Goal: Contribute content: Contribute content

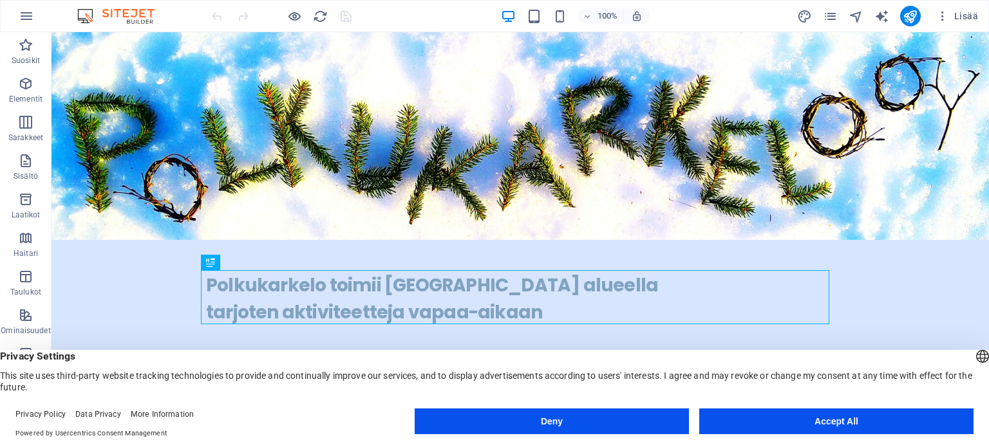
click at [585, 418] on button "Deny" at bounding box center [552, 422] width 274 height 26
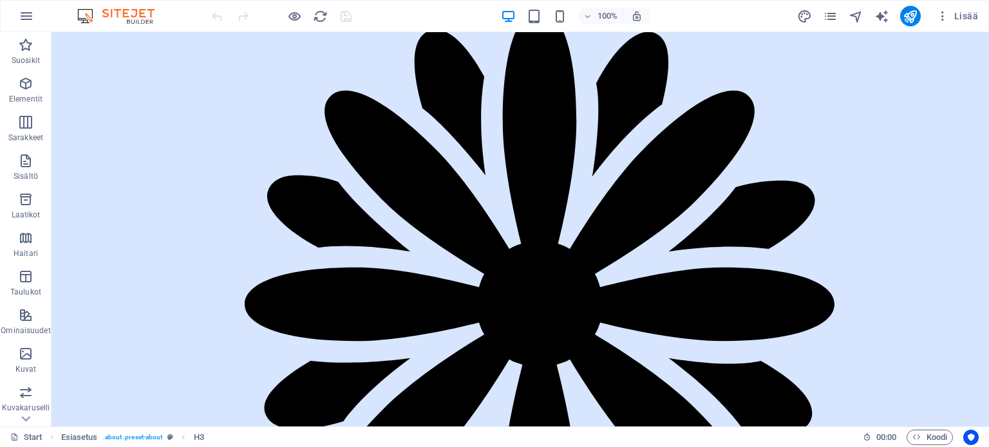
scroll to position [404, 0]
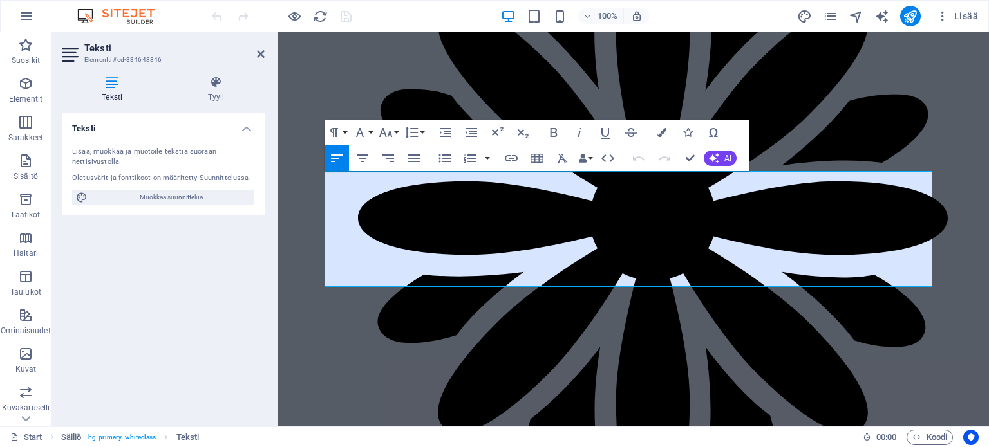
scroll to position [353, 0]
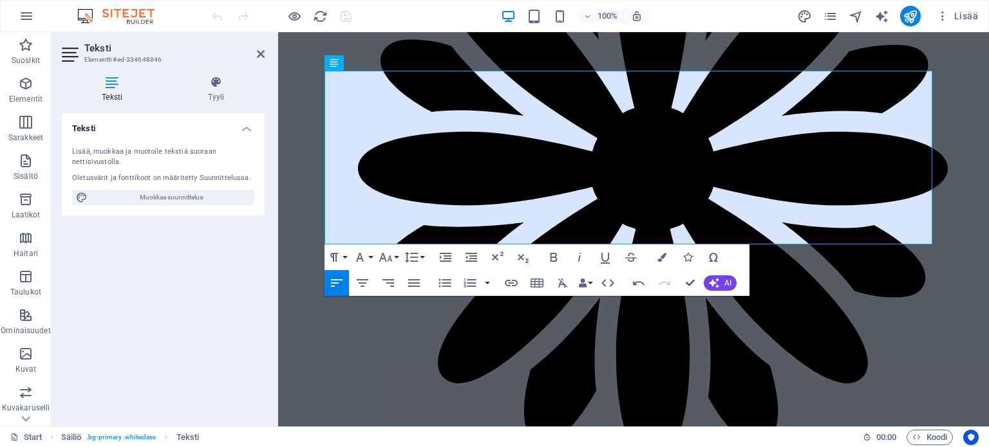
scroll to position [464, 0]
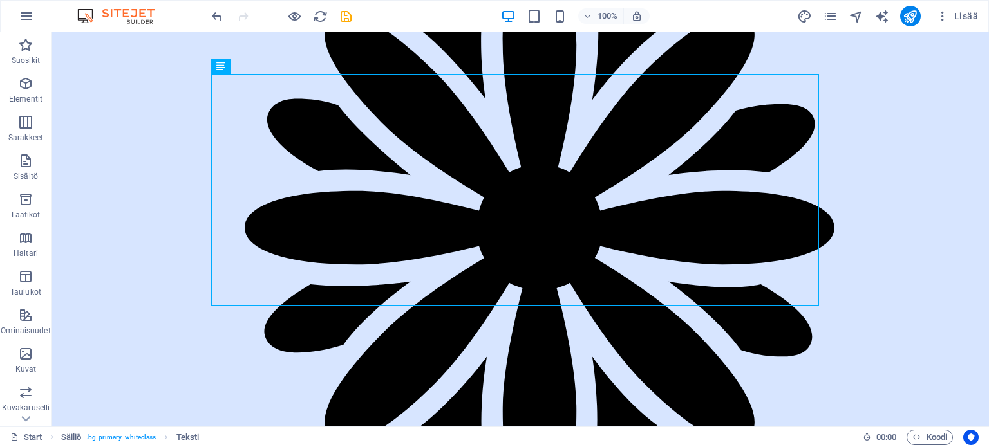
scroll to position [578, 0]
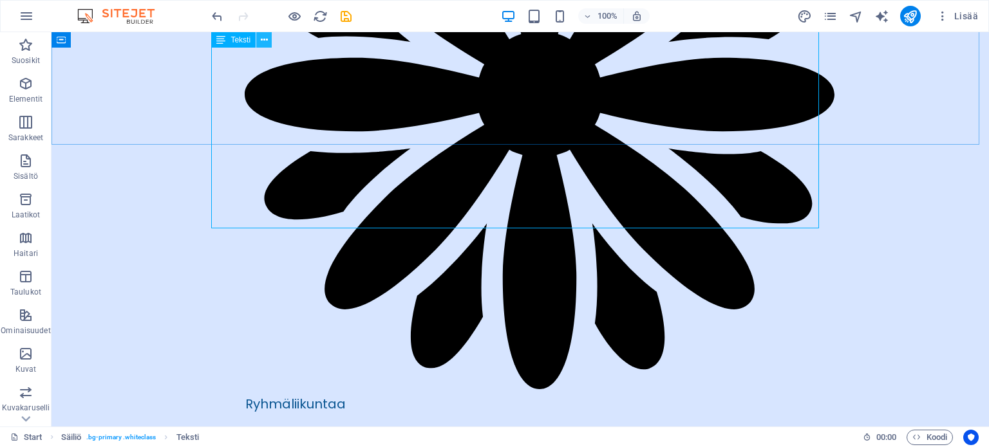
click at [261, 37] on icon at bounding box center [264, 40] width 7 height 14
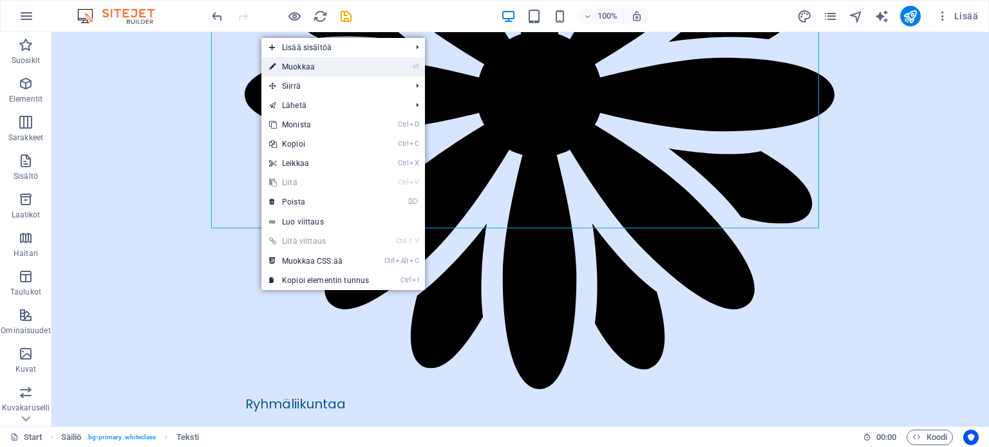
click at [294, 64] on link "⏎ Muokkaa" at bounding box center [318, 66] width 115 height 19
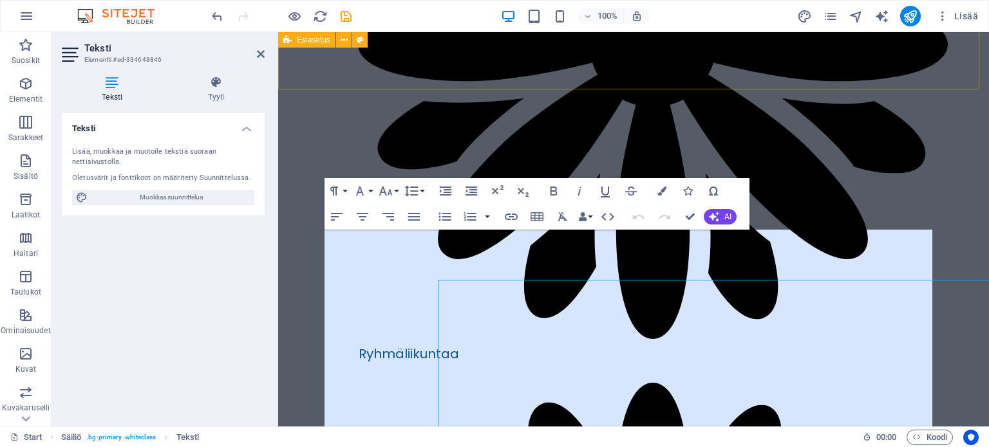
scroll to position [295, 0]
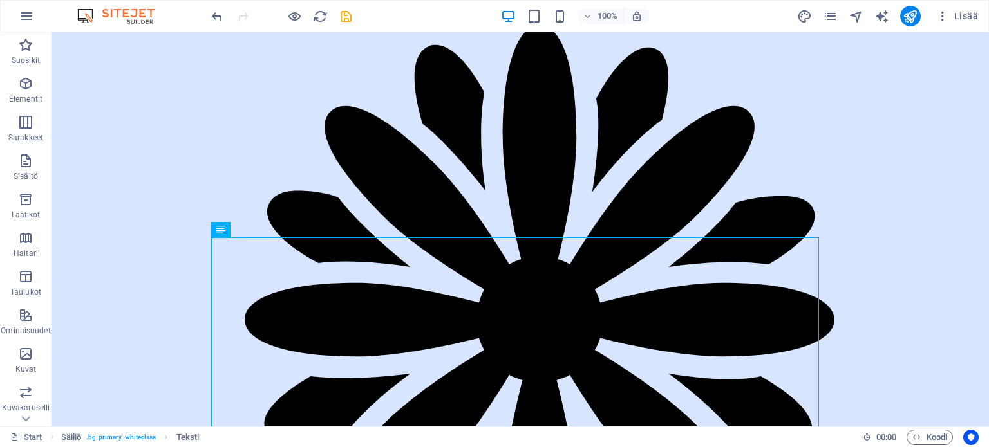
scroll to position [312, 0]
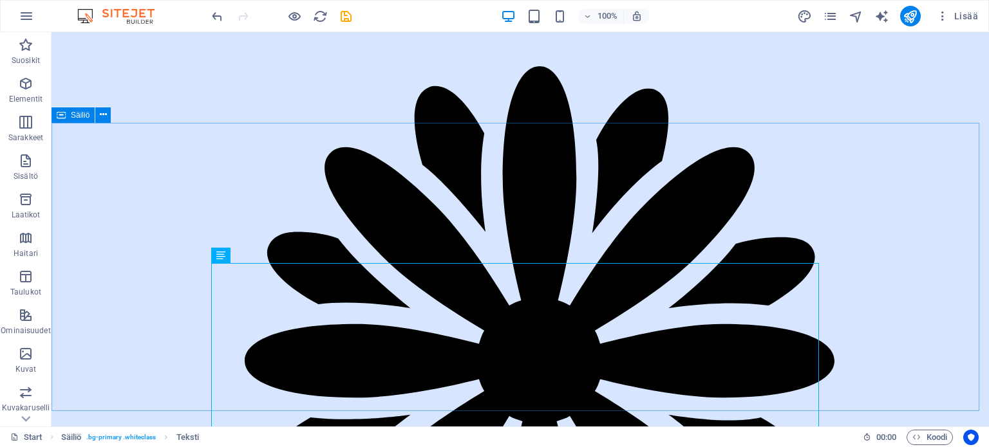
click at [80, 118] on span "Säiliö" at bounding box center [80, 115] width 19 height 8
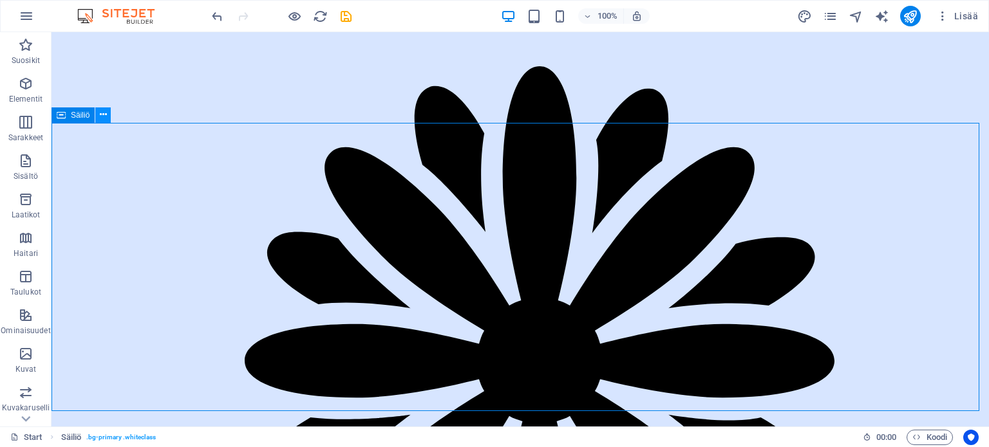
click at [100, 114] on icon at bounding box center [103, 115] width 7 height 14
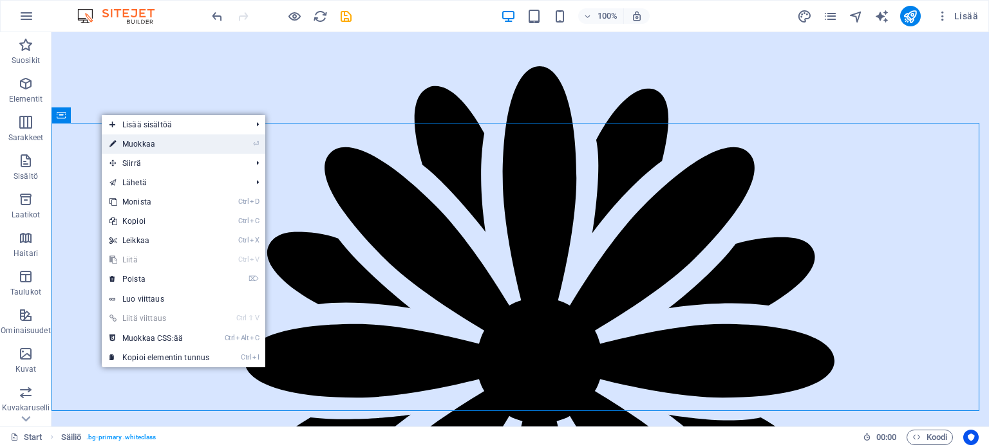
click at [126, 141] on link "⏎ Muokkaa" at bounding box center [159, 144] width 115 height 19
select select "rem"
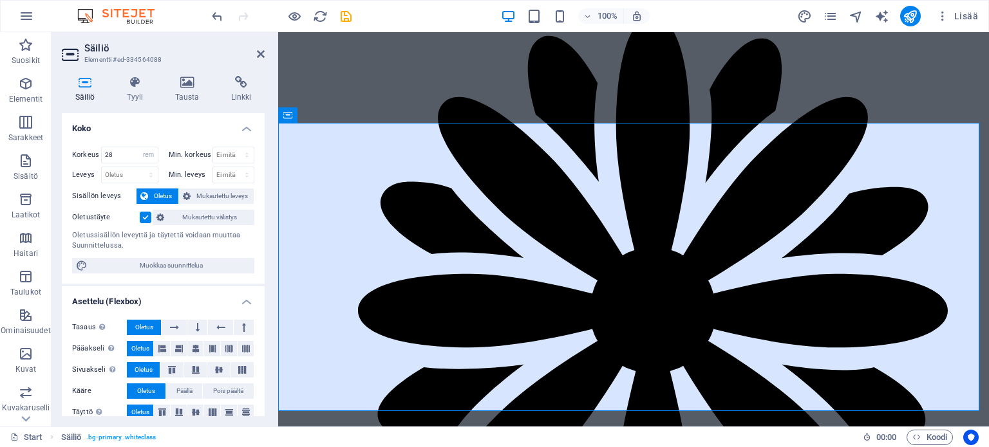
scroll to position [261, 0]
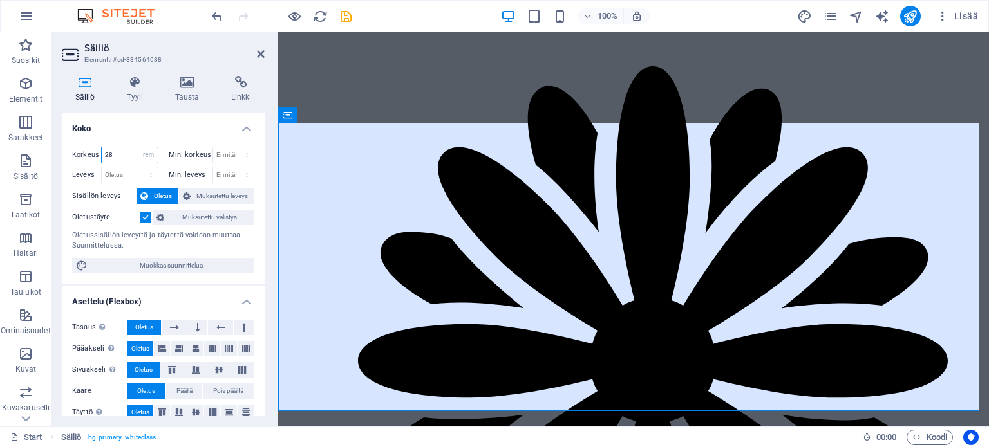
click at [119, 155] on input "28" at bounding box center [130, 154] width 56 height 15
type input "2"
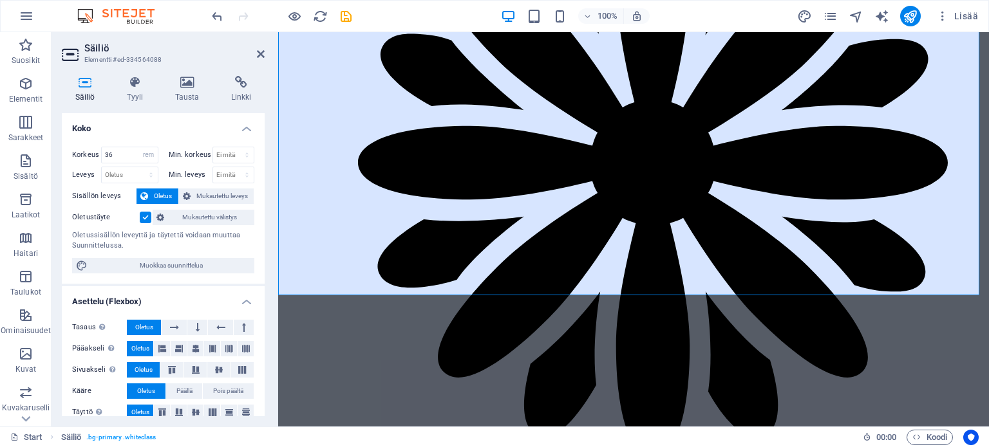
scroll to position [402, 0]
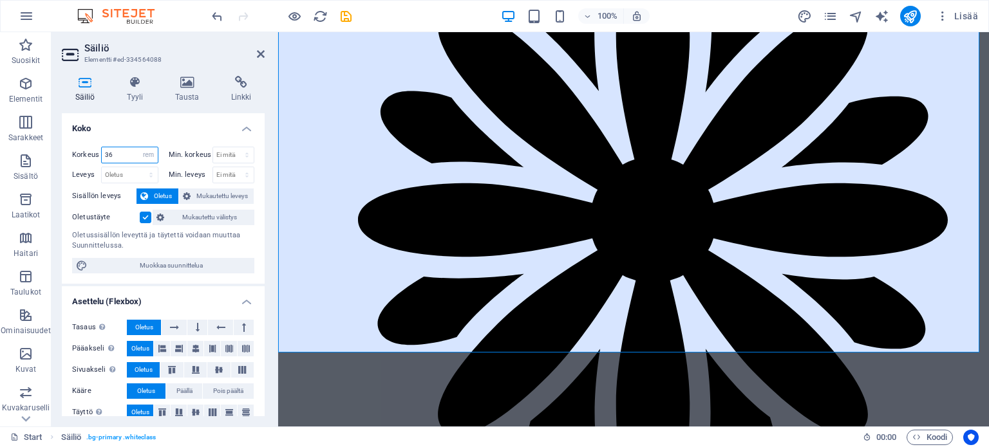
click at [117, 156] on input "36" at bounding box center [130, 154] width 56 height 15
type input "3"
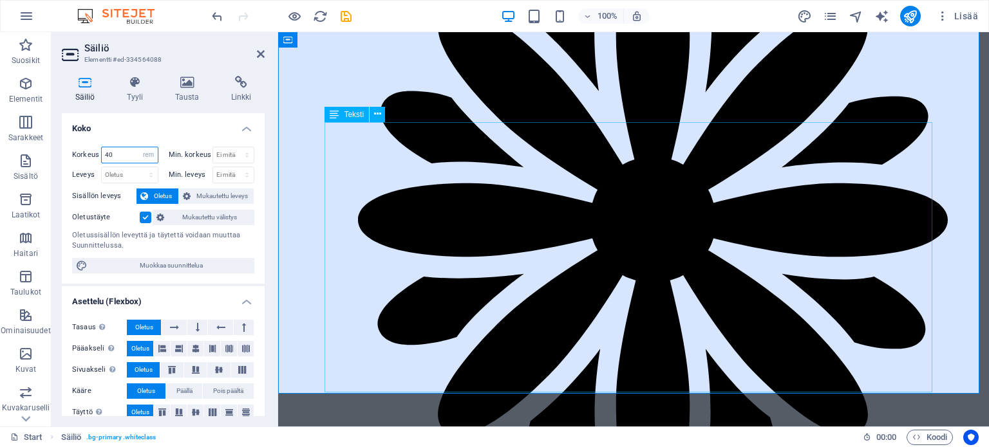
type input "40"
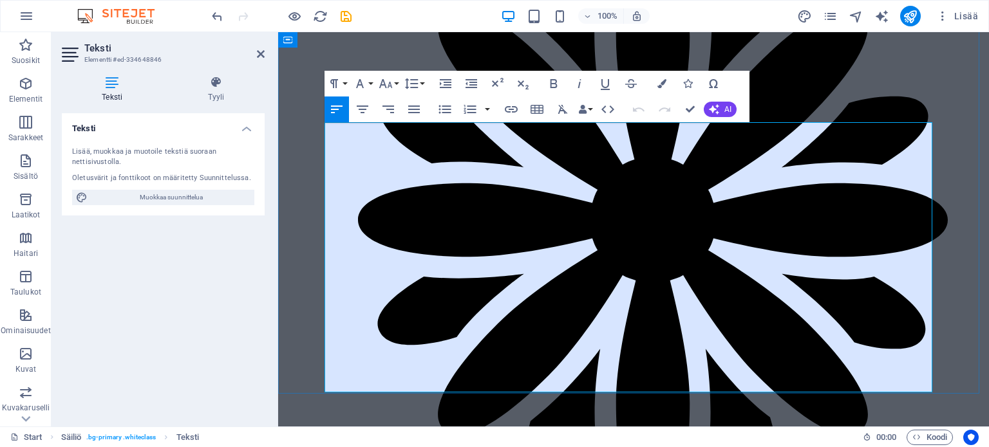
drag, startPoint x: 495, startPoint y: 342, endPoint x: 325, endPoint y: 346, distance: 170.0
copy strong "[DATE] 10–12"
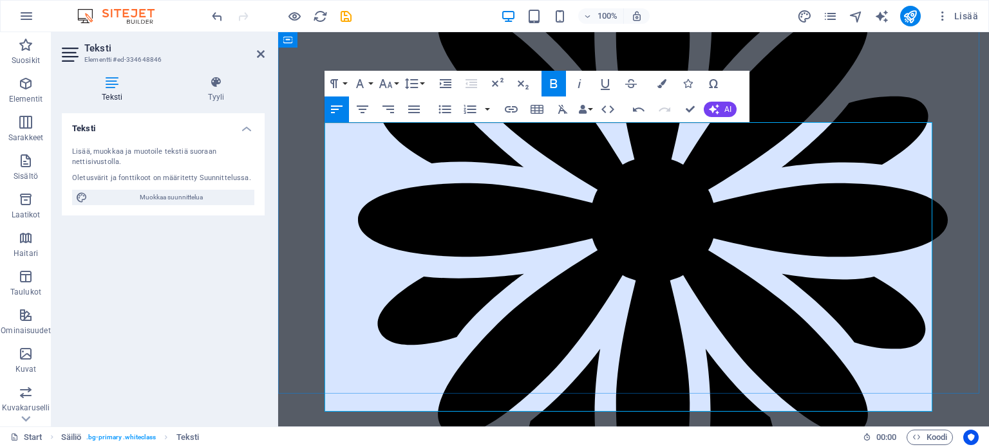
drag, startPoint x: 489, startPoint y: 324, endPoint x: 325, endPoint y: 325, distance: 164.8
click at [554, 80] on icon "button" at bounding box center [553, 83] width 7 height 9
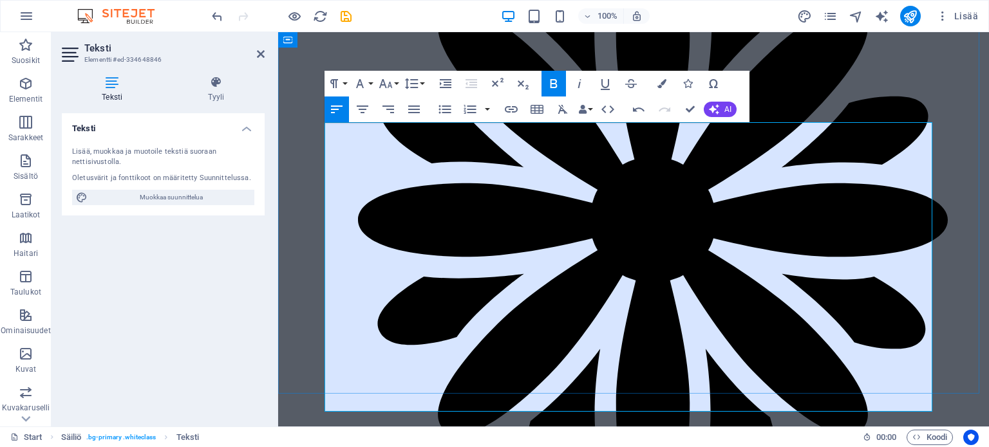
drag, startPoint x: 502, startPoint y: 325, endPoint x: 319, endPoint y: 326, distance: 182.9
click at [553, 79] on icon "button" at bounding box center [553, 83] width 15 height 15
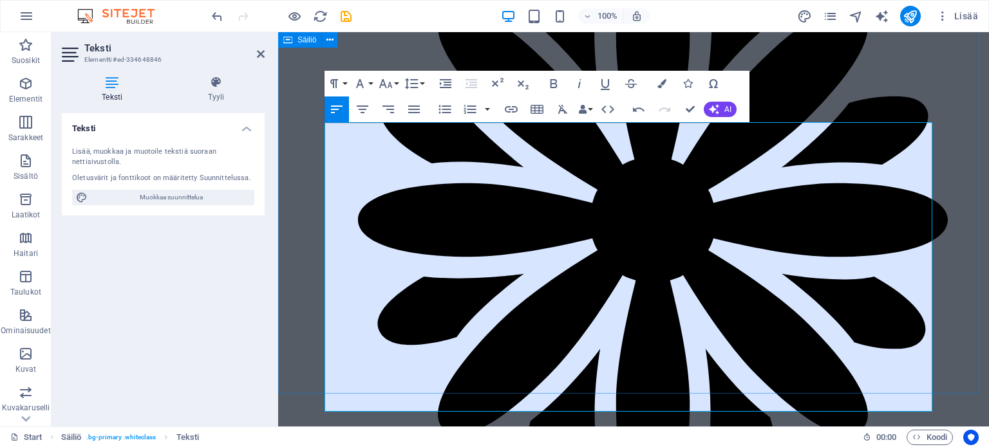
drag, startPoint x: 513, startPoint y: 364, endPoint x: 322, endPoint y: 368, distance: 191.3
click at [551, 82] on icon "button" at bounding box center [553, 83] width 7 height 9
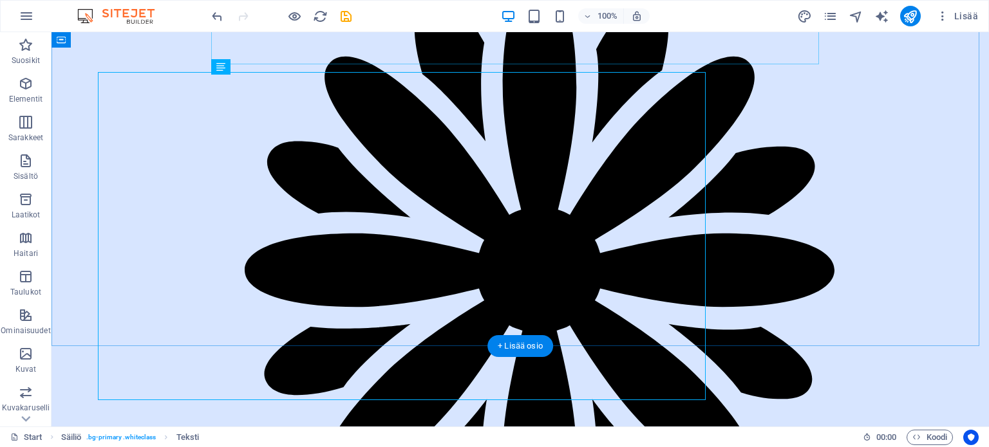
scroll to position [453, 0]
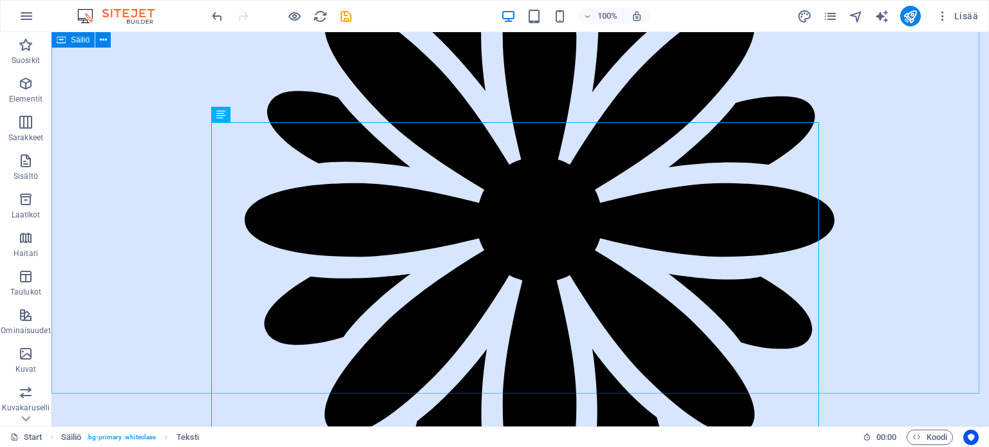
click at [80, 41] on span "Säiliö" at bounding box center [80, 40] width 19 height 8
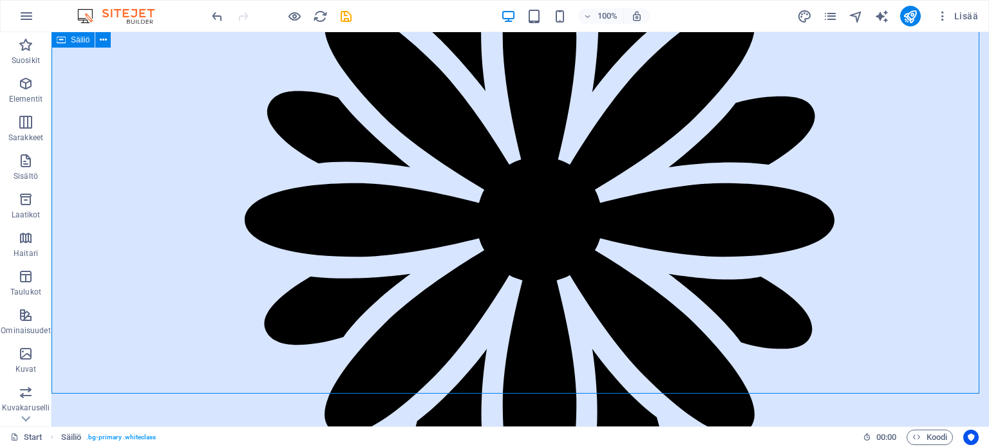
click at [57, 41] on icon at bounding box center [61, 39] width 9 height 15
click at [105, 38] on icon at bounding box center [103, 40] width 7 height 14
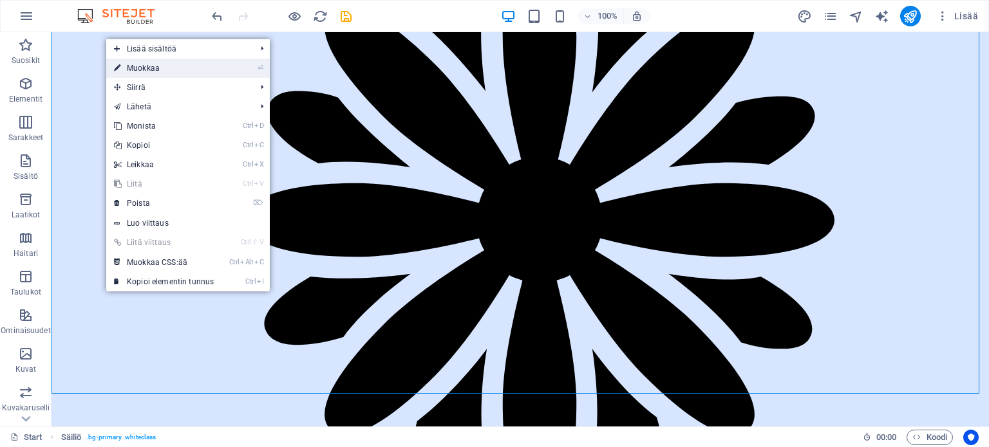
click at [140, 67] on link "⏎ Muokkaa" at bounding box center [163, 68] width 115 height 19
select select "rem"
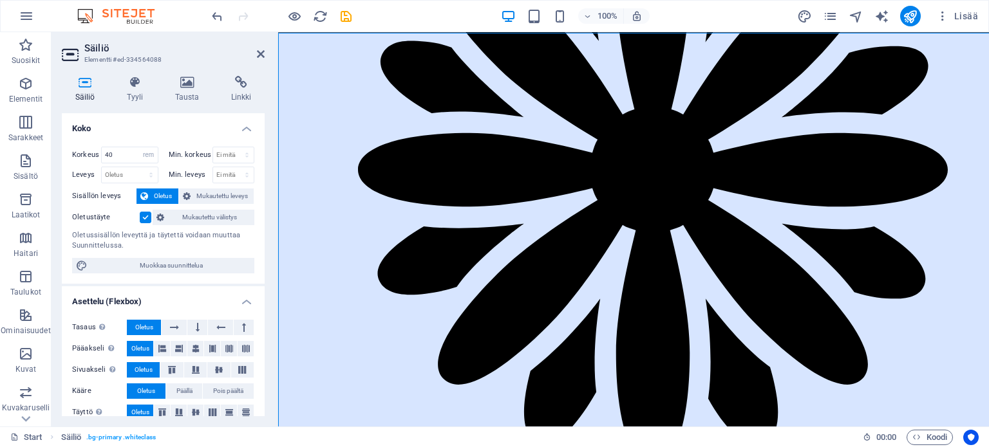
scroll to position [402, 0]
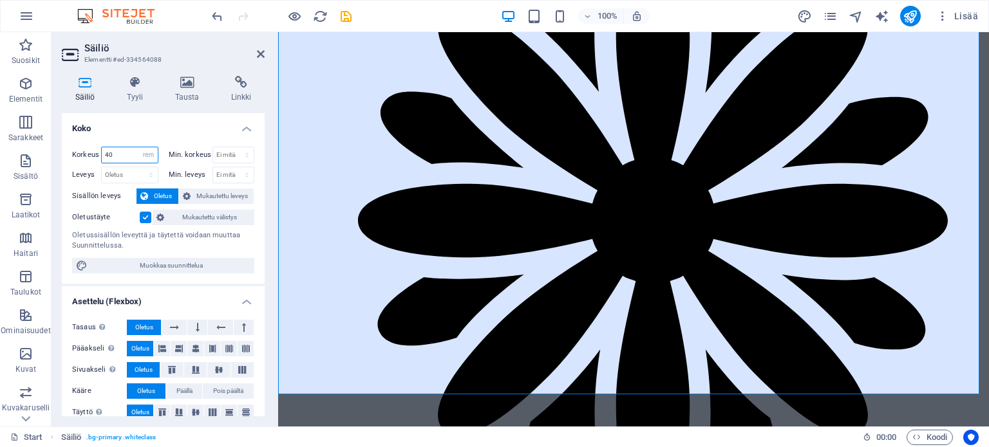
click at [125, 155] on input "40" at bounding box center [130, 154] width 56 height 15
type input "4"
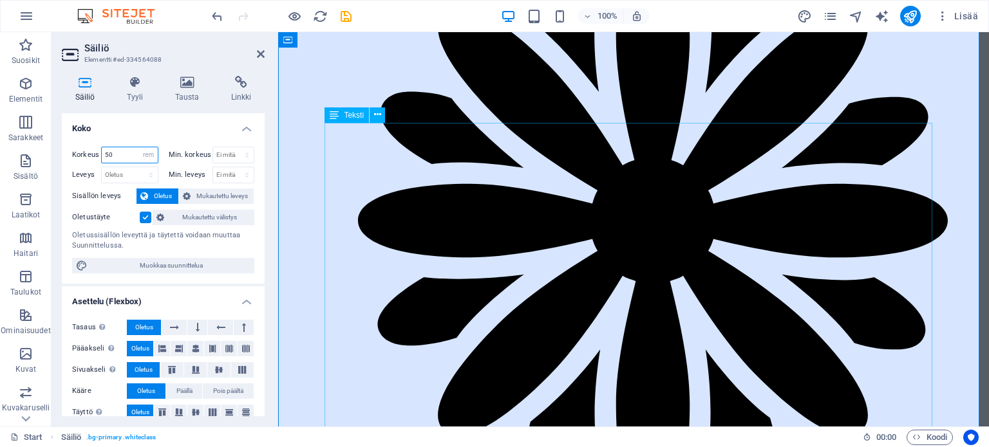
type input "50"
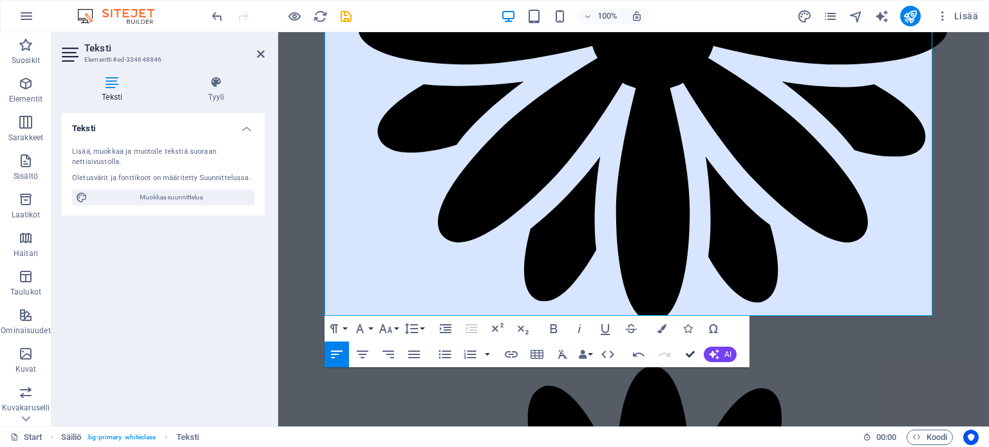
scroll to position [646, 0]
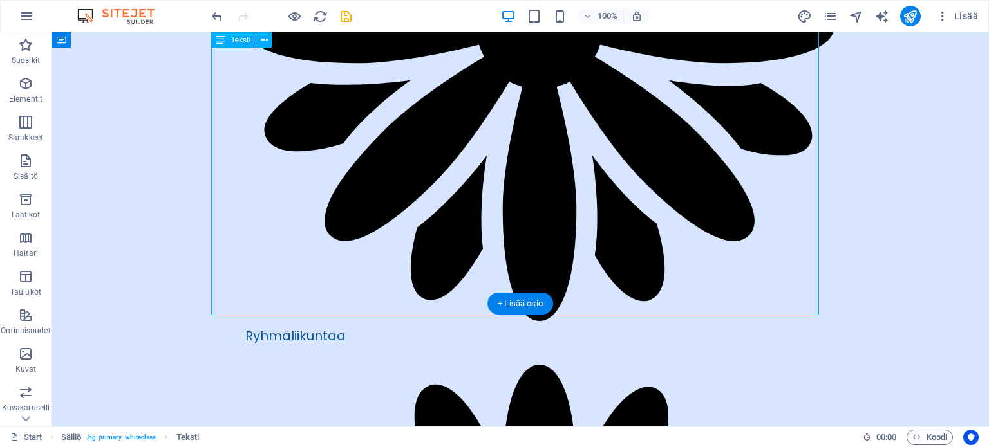
drag, startPoint x: 699, startPoint y: 246, endPoint x: 550, endPoint y: 243, distance: 148.1
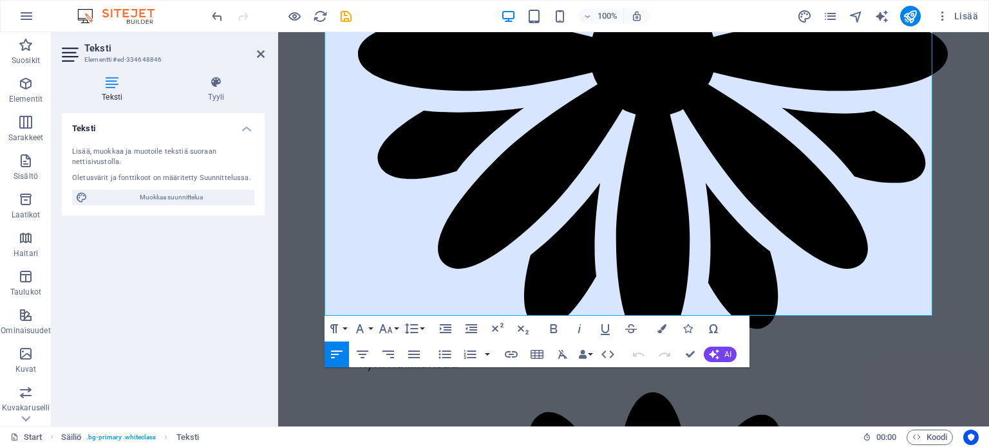
scroll to position [639, 0]
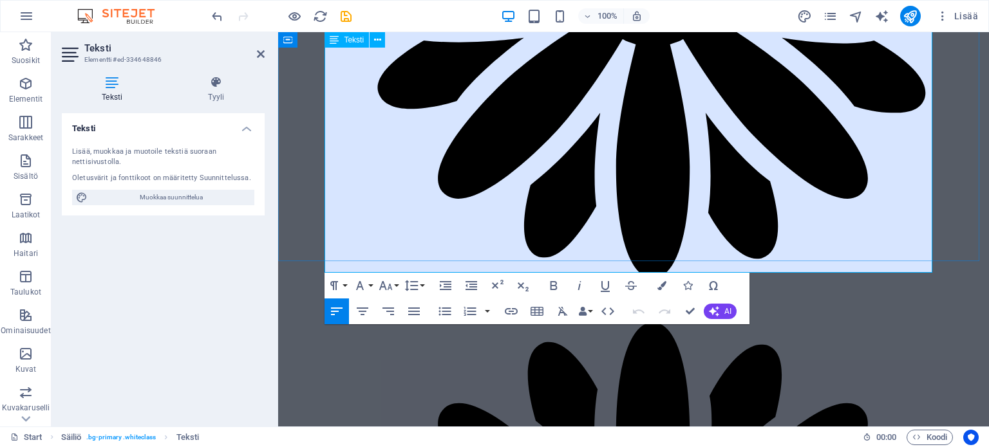
drag, startPoint x: 810, startPoint y: 207, endPoint x: 605, endPoint y: 80, distance: 240.8
click at [370, 283] on button "Font Family" at bounding box center [362, 286] width 24 height 26
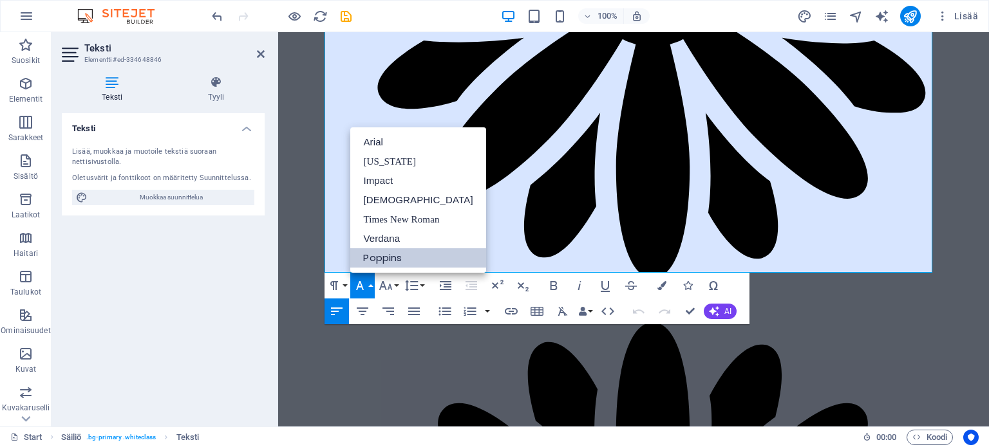
scroll to position [0, 0]
click at [386, 198] on link "[DEMOGRAPHIC_DATA]" at bounding box center [417, 200] width 135 height 19
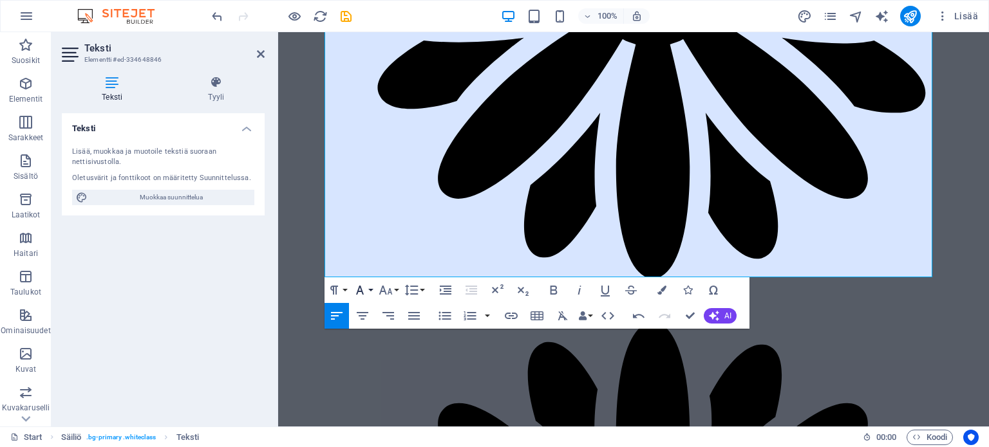
click at [371, 291] on button "Font Family" at bounding box center [362, 290] width 24 height 26
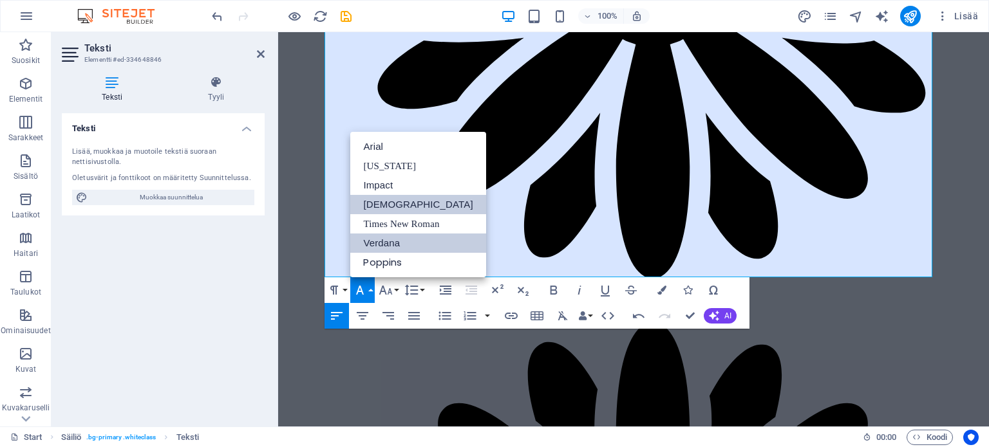
click at [394, 241] on link "Verdana" at bounding box center [417, 243] width 135 height 19
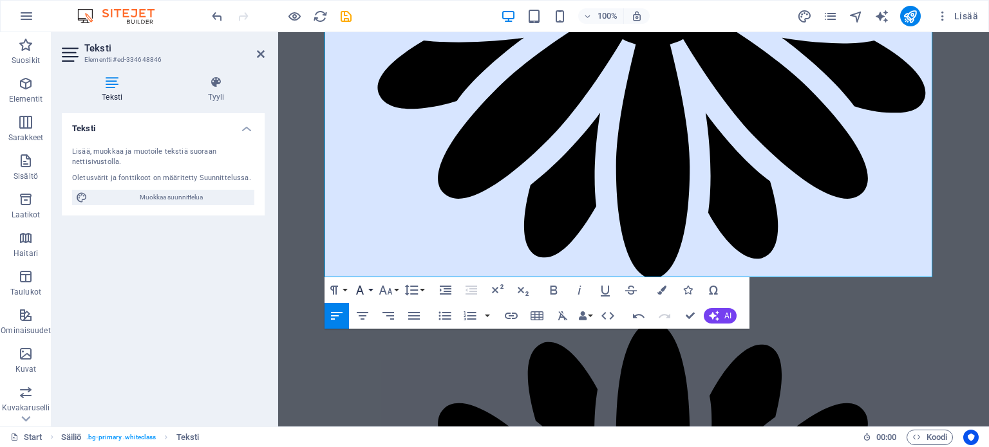
click at [371, 288] on button "Font Family" at bounding box center [362, 290] width 24 height 26
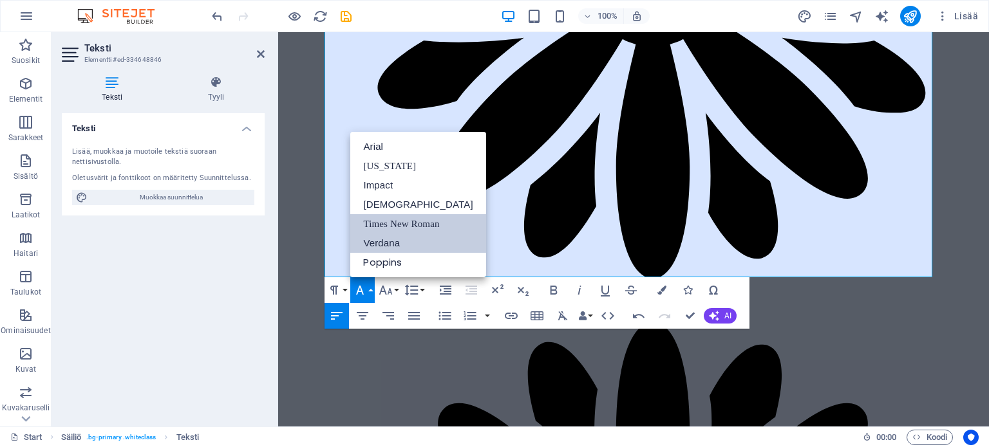
click at [415, 222] on link "Times New Roman" at bounding box center [417, 223] width 135 height 19
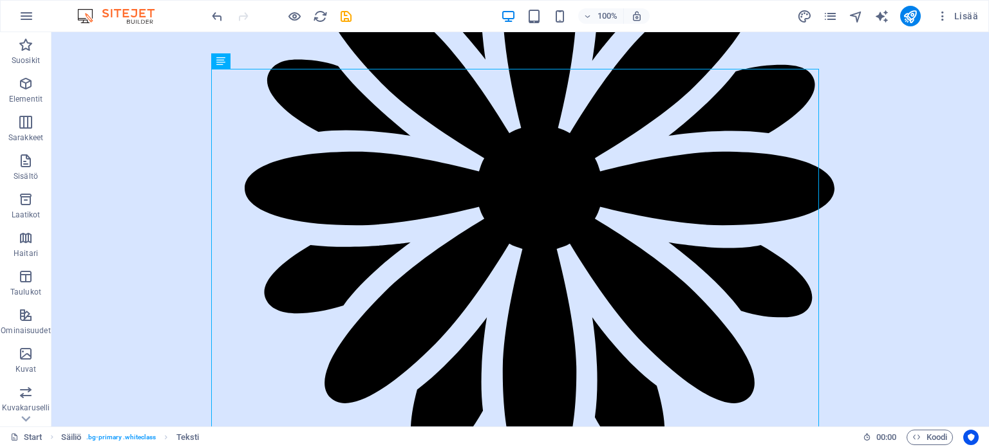
scroll to position [577, 0]
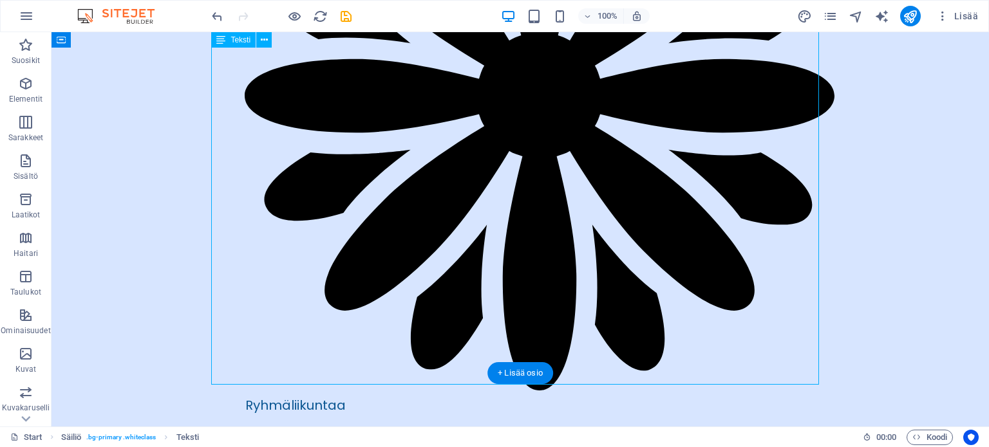
drag, startPoint x: 597, startPoint y: 317, endPoint x: 428, endPoint y: 303, distance: 170.6
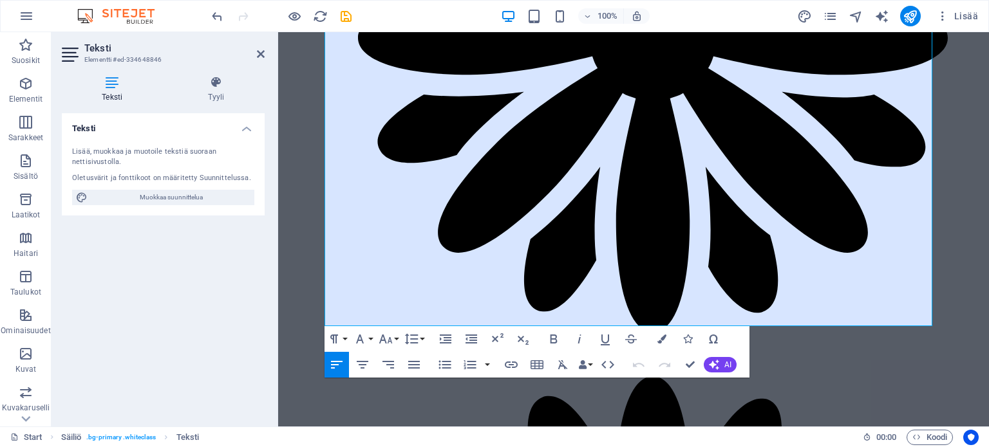
scroll to position [585, 0]
drag, startPoint x: 711, startPoint y: 261, endPoint x: 325, endPoint y: 109, distance: 415.1
click at [447, 339] on icon "button" at bounding box center [445, 339] width 15 height 15
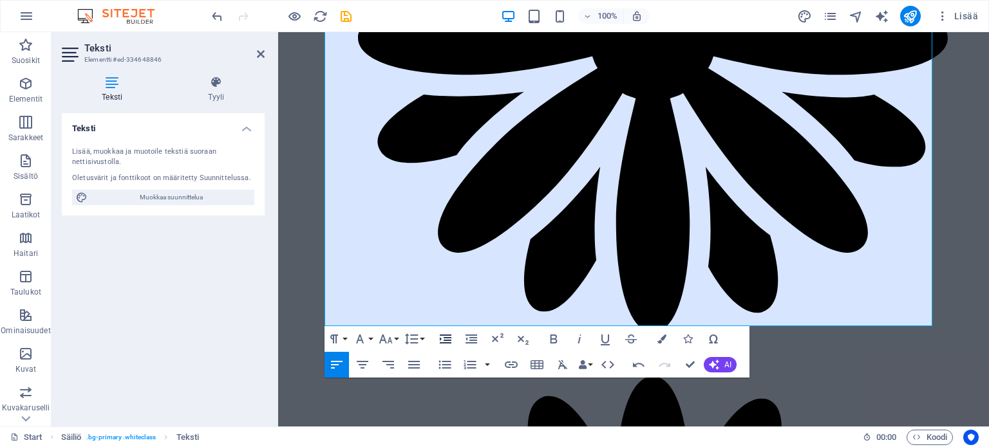
click at [447, 339] on icon "button" at bounding box center [445, 339] width 15 height 15
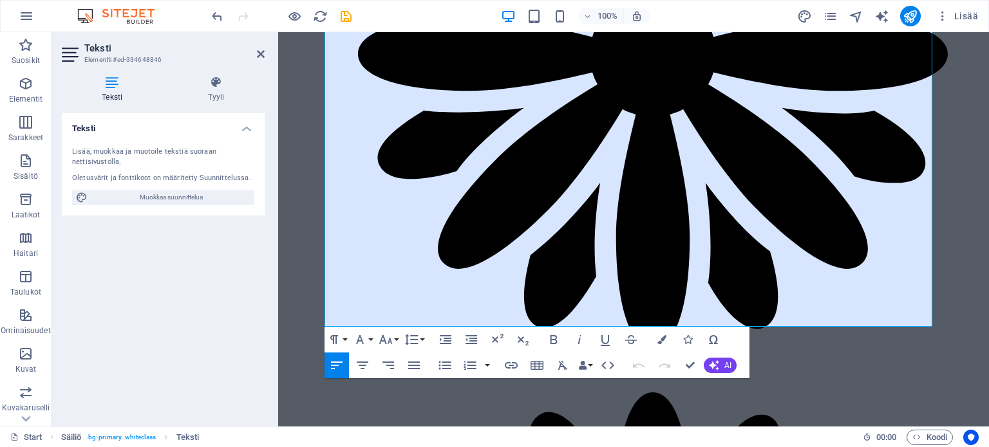
scroll to position [585, 0]
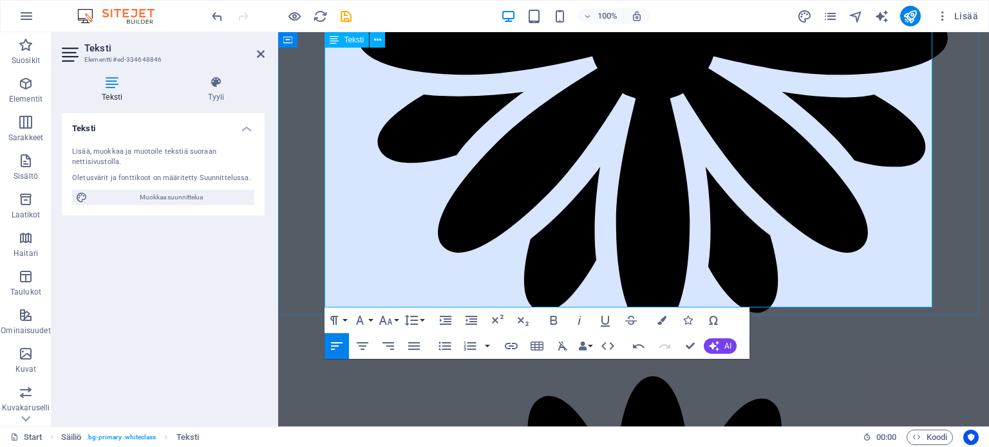
drag, startPoint x: 511, startPoint y: 143, endPoint x: 362, endPoint y: 142, distance: 148.7
click at [552, 320] on icon "button" at bounding box center [553, 320] width 7 height 9
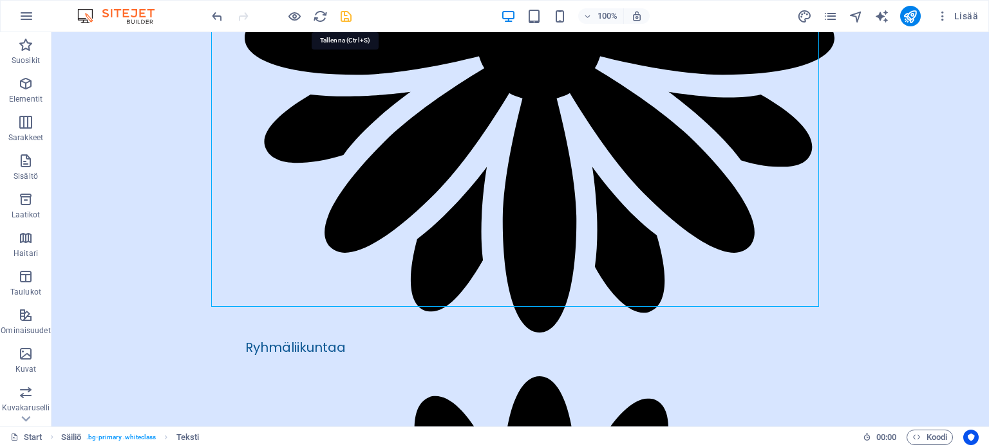
click at [343, 18] on icon "save" at bounding box center [346, 16] width 15 height 15
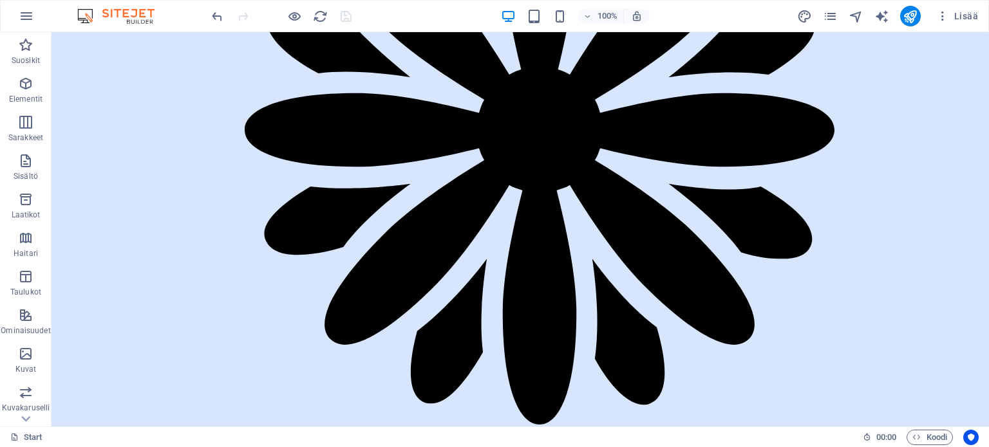
scroll to position [488, 0]
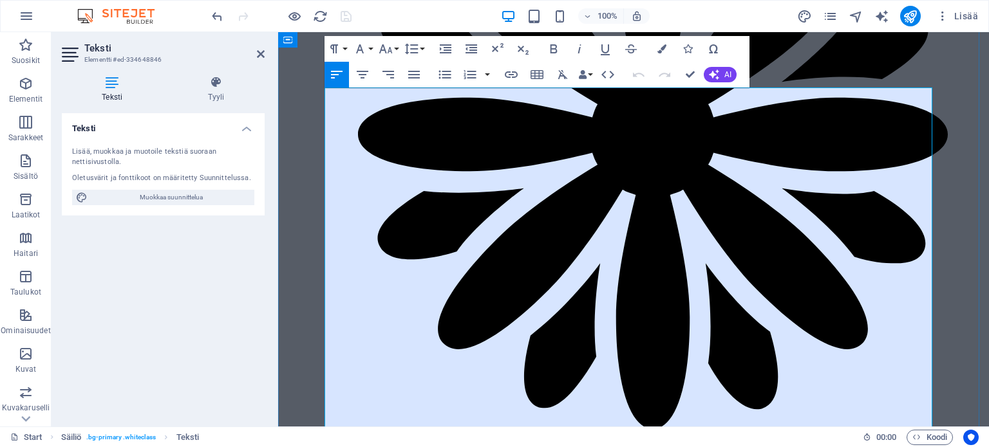
scroll to position [438, 0]
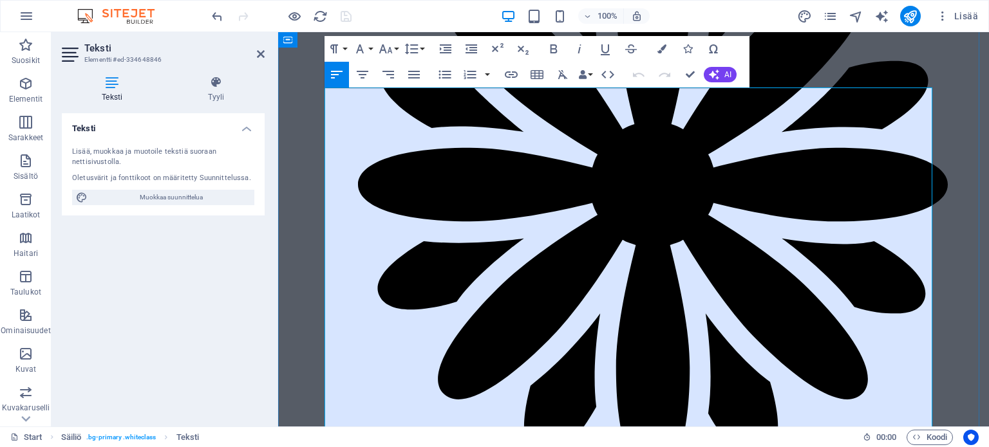
drag, startPoint x: 638, startPoint y: 270, endPoint x: 361, endPoint y: 275, distance: 277.5
copy span "Oman kehon tuntemusta, tasapainoa ja hyvinvointia!"
drag, startPoint x: 640, startPoint y: 288, endPoint x: 363, endPoint y: 289, distance: 276.9
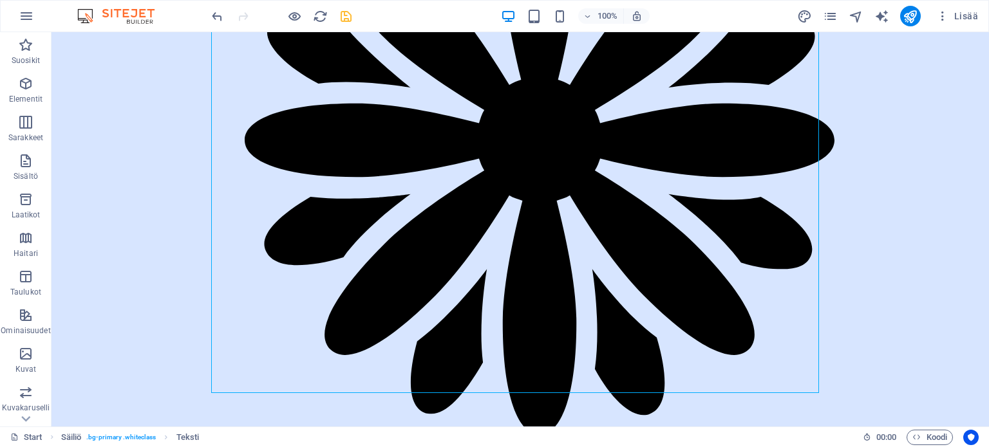
scroll to position [522, 0]
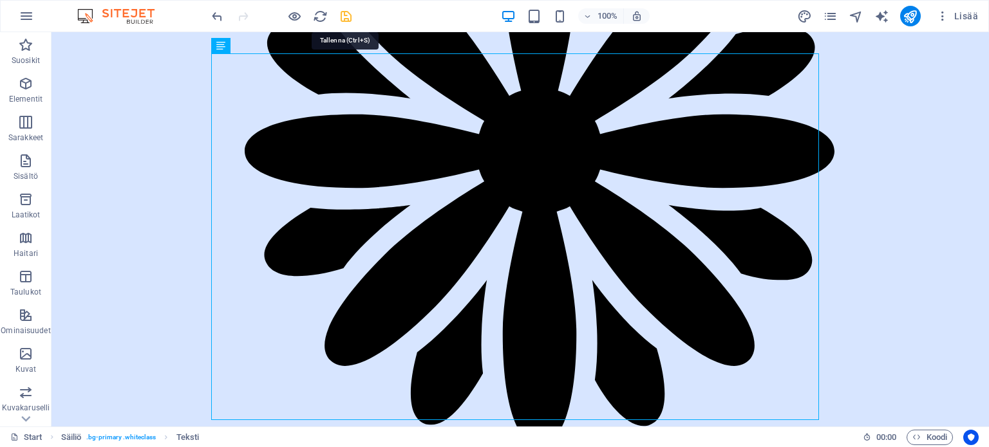
click at [345, 17] on icon "save" at bounding box center [346, 16] width 15 height 15
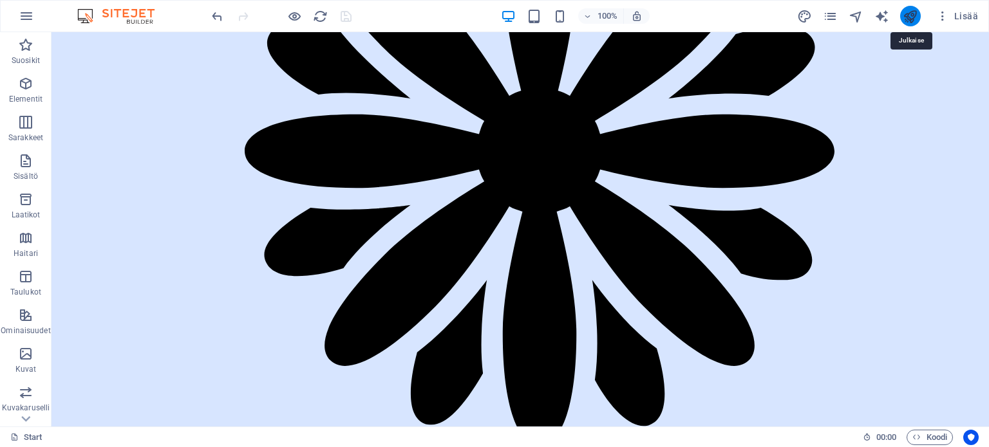
click at [910, 12] on icon "publish" at bounding box center [910, 16] width 15 height 15
